Goal: Task Accomplishment & Management: Use online tool/utility

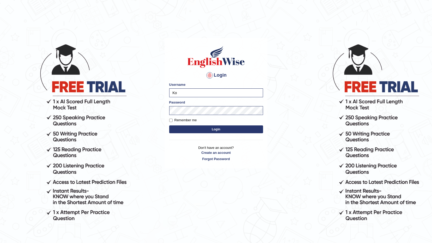
type input "K"
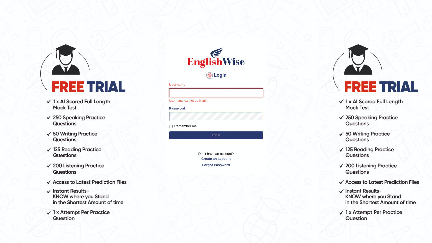
click at [179, 89] on input "Username" at bounding box center [216, 92] width 94 height 9
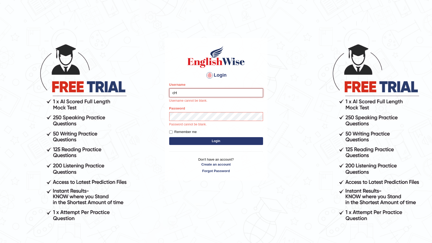
type input "c"
type input "Chetna09"
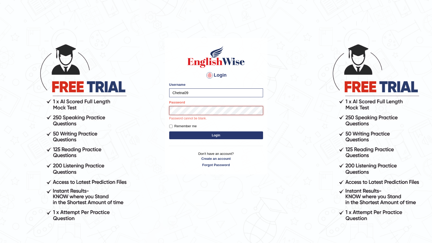
click at [169, 131] on button "Login" at bounding box center [216, 135] width 94 height 8
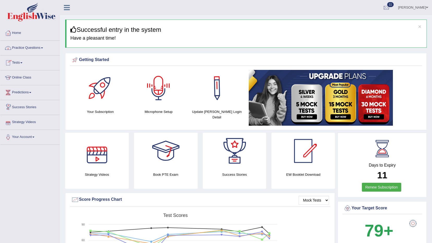
click at [163, 100] on div at bounding box center [158, 88] width 37 height 37
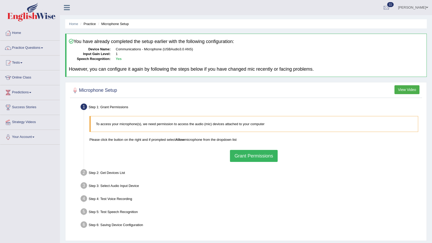
click at [236, 156] on button "Grant Permissions" at bounding box center [253, 156] width 47 height 12
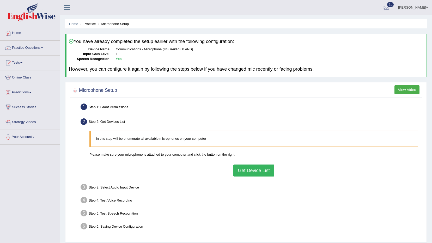
click at [244, 179] on div "In this step will be enumerate all available microphones on your computer Pleas…" at bounding box center [254, 153] width 334 height 51
click at [255, 165] on button "Get Device List" at bounding box center [253, 171] width 41 height 12
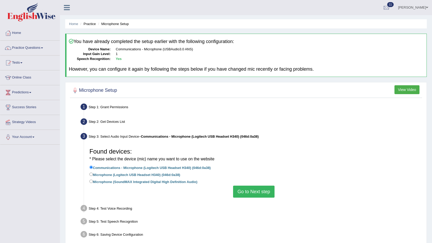
click at [251, 196] on button "Go to Next step" at bounding box center [253, 192] width 41 height 12
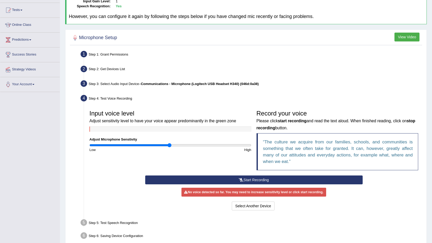
scroll to position [78, 0]
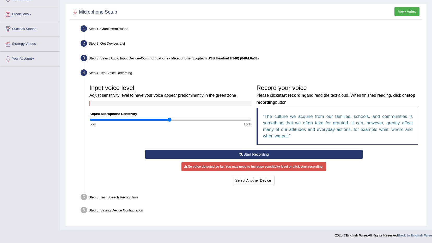
click at [259, 151] on button "Start Recording" at bounding box center [253, 154] width 217 height 9
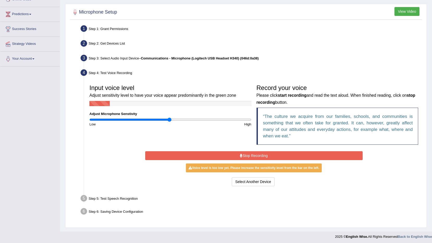
click at [256, 152] on button "Stop Recording" at bounding box center [253, 155] width 217 height 9
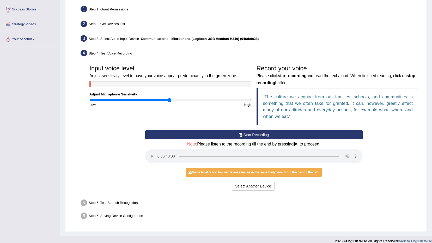
scroll to position [104, 0]
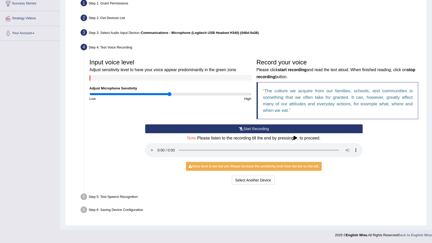
click at [237, 132] on button "Start Recording" at bounding box center [253, 128] width 217 height 9
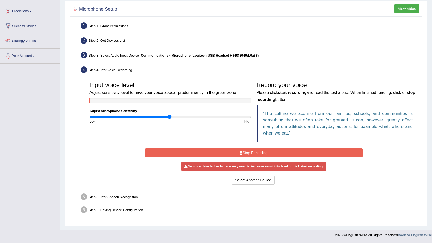
scroll to position [80, 0]
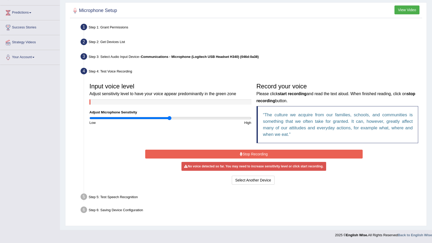
click at [241, 152] on icon at bounding box center [241, 154] width 3 height 4
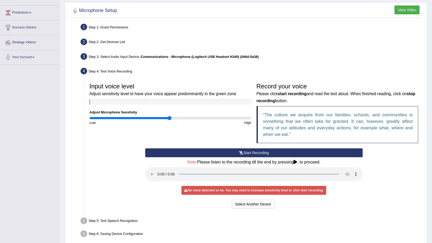
click at [220, 153] on button "Start Recording" at bounding box center [253, 152] width 217 height 9
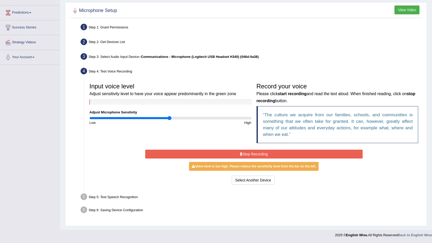
click at [256, 152] on button "Stop Recording" at bounding box center [253, 154] width 217 height 9
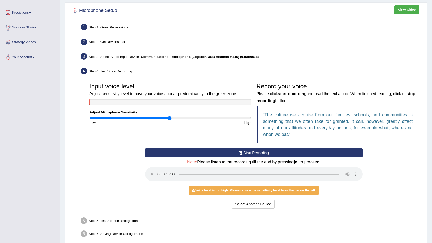
click at [256, 152] on button "Start Recording" at bounding box center [253, 152] width 217 height 9
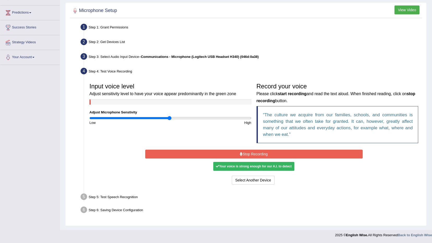
click at [253, 153] on button "Stop Recording" at bounding box center [253, 154] width 217 height 9
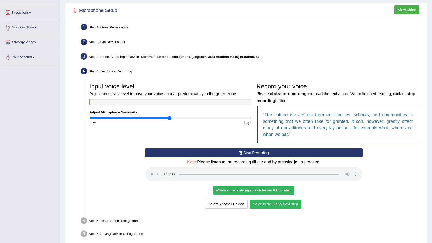
click at [257, 205] on button "Voice is ok. Go to Next step" at bounding box center [276, 204] width 52 height 9
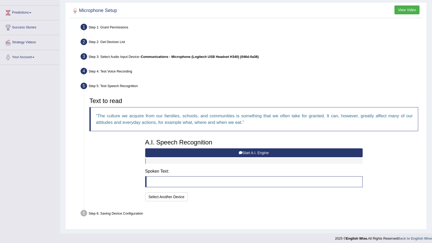
click at [270, 150] on button "Start A.I. Engine" at bounding box center [253, 152] width 217 height 9
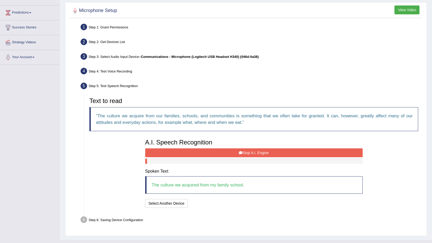
click at [252, 151] on button "Stop A.I. Engine" at bounding box center [253, 152] width 217 height 9
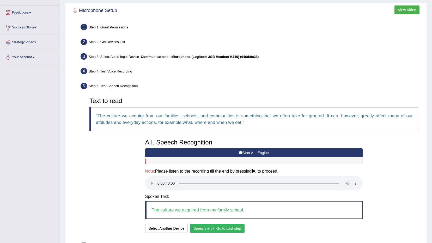
click at [212, 226] on button "Speech is ok. Go to Last step" at bounding box center [217, 228] width 54 height 9
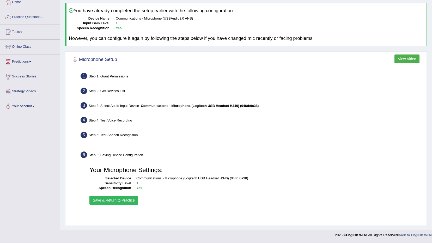
scroll to position [31, 0]
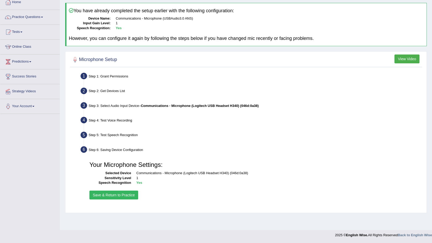
click at [123, 198] on button "Save & Return to Practice" at bounding box center [113, 195] width 49 height 9
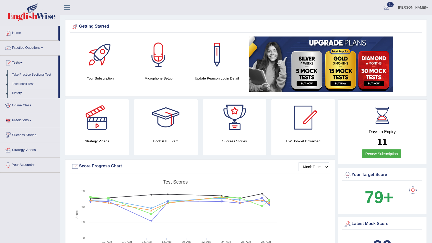
click at [26, 82] on link "Take Mock Test" at bounding box center [34, 84] width 49 height 9
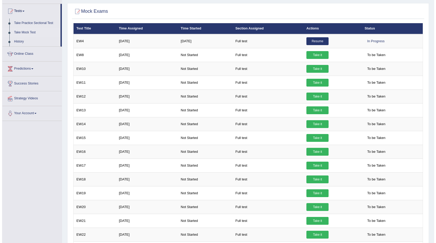
scroll to position [52, 0]
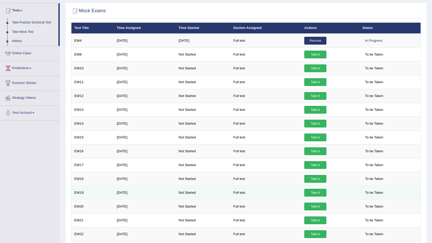
click at [311, 189] on link "Take it" at bounding box center [315, 193] width 22 height 8
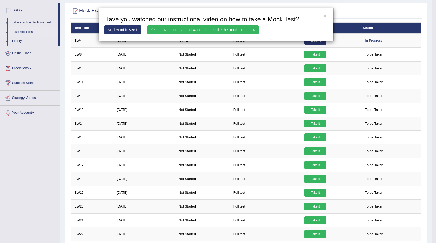
click at [320, 191] on div "× Have you watched our instructional video on how to take a Mock Test? No, I wa…" at bounding box center [218, 121] width 436 height 243
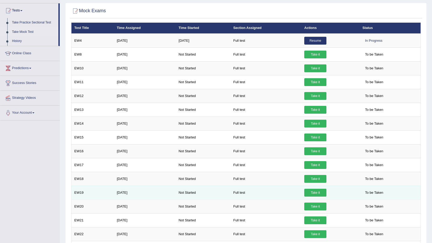
click at [312, 194] on link "Take it" at bounding box center [315, 193] width 22 height 8
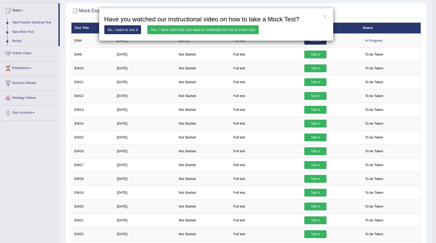
click at [234, 30] on link "Yes, I have seen that and want to undertake the mock exam now" at bounding box center [202, 29] width 111 height 9
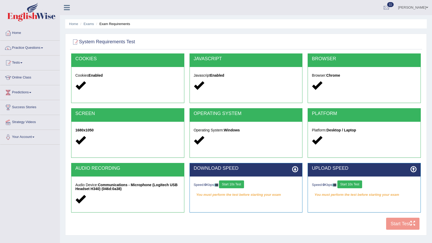
click at [235, 181] on button "Start 10s Test" at bounding box center [231, 184] width 25 height 8
click at [346, 182] on button "Start 10s Test" at bounding box center [349, 184] width 25 height 8
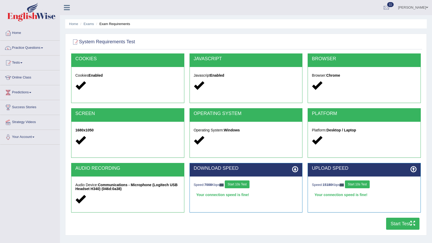
click at [402, 219] on button "Start Test" at bounding box center [402, 224] width 33 height 12
